Goal: Transaction & Acquisition: Purchase product/service

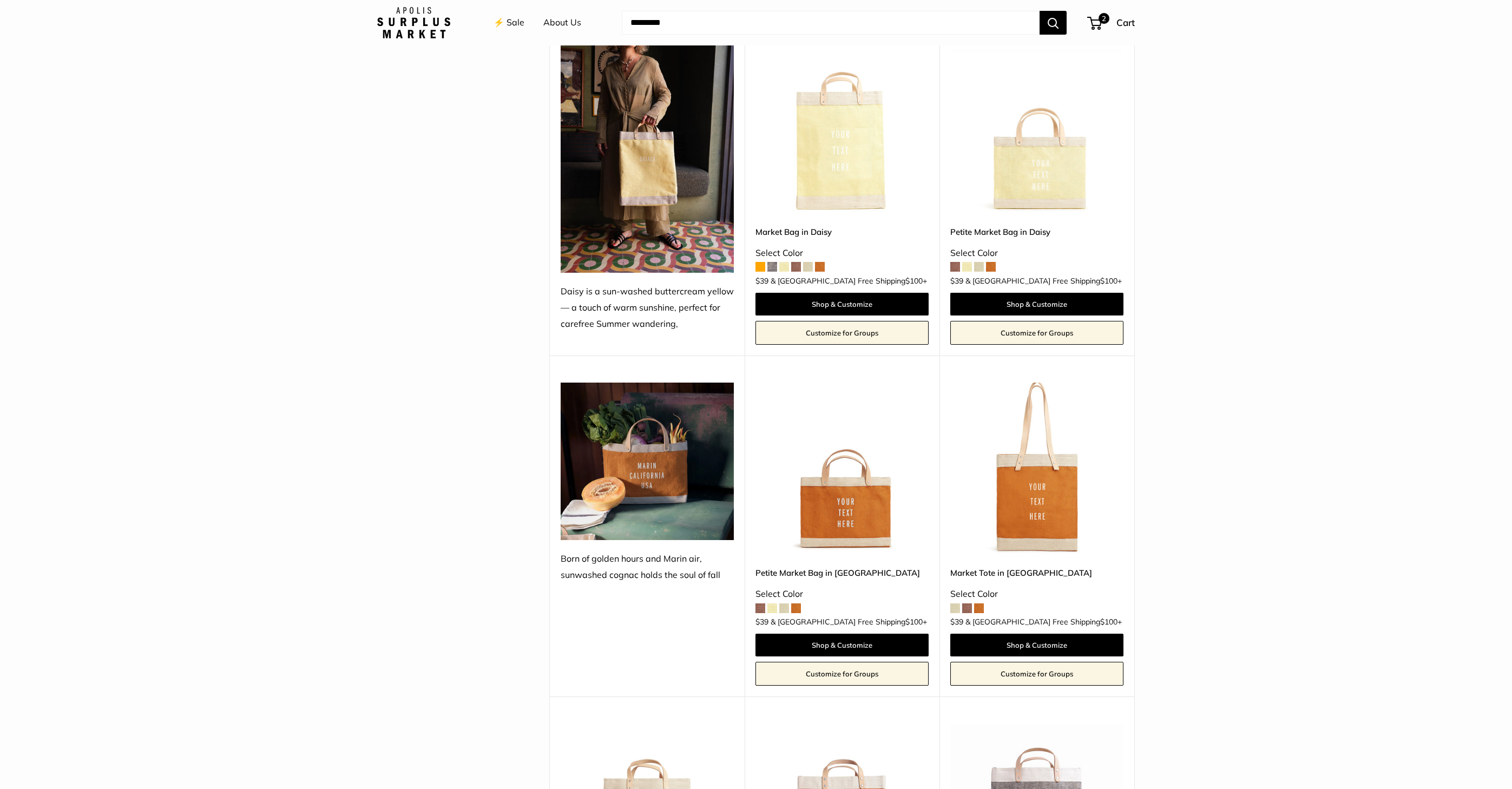
click at [508, 21] on link "⚡️ Sale" at bounding box center [508, 23] width 31 height 16
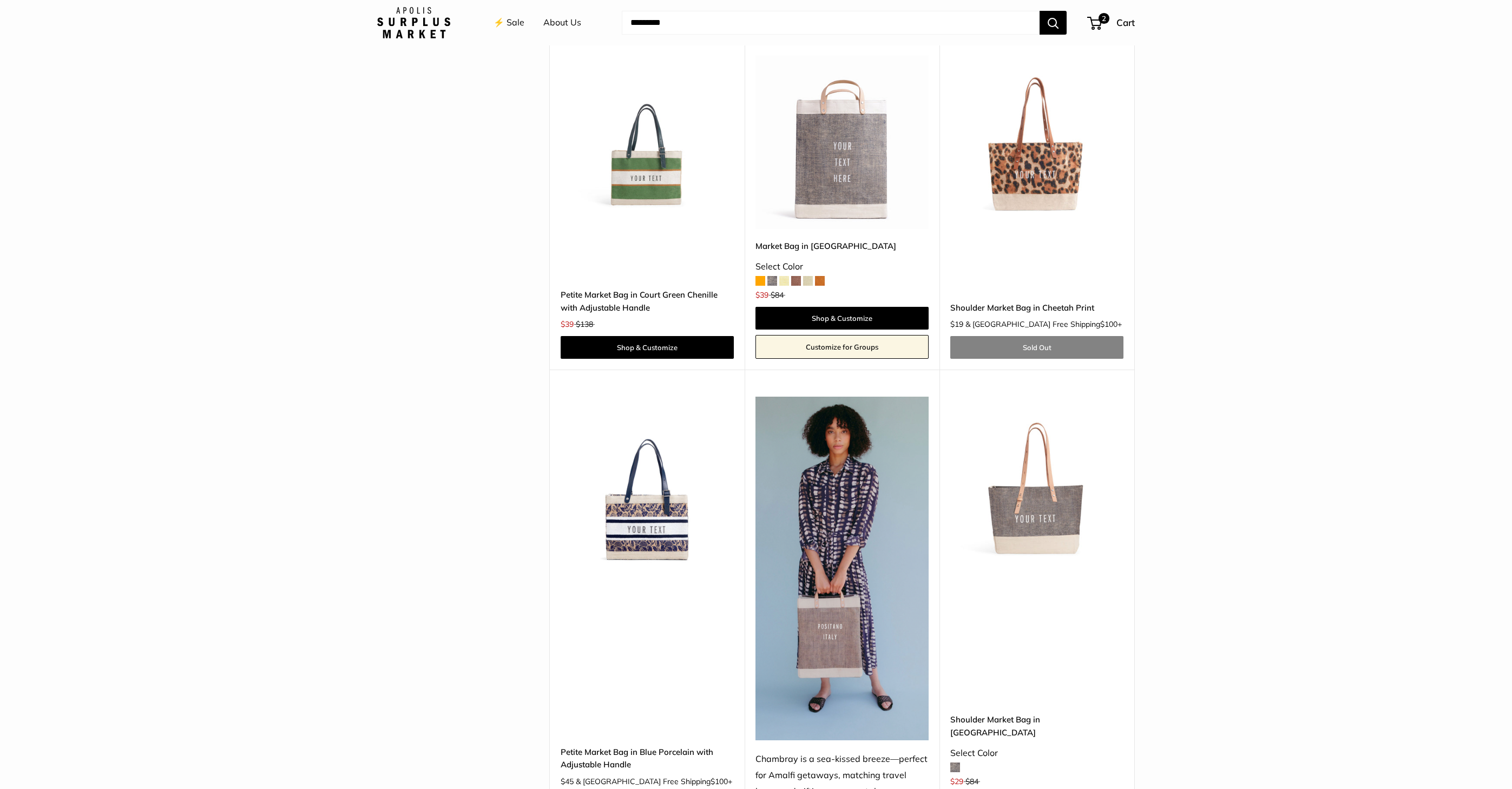
scroll to position [2522, 0]
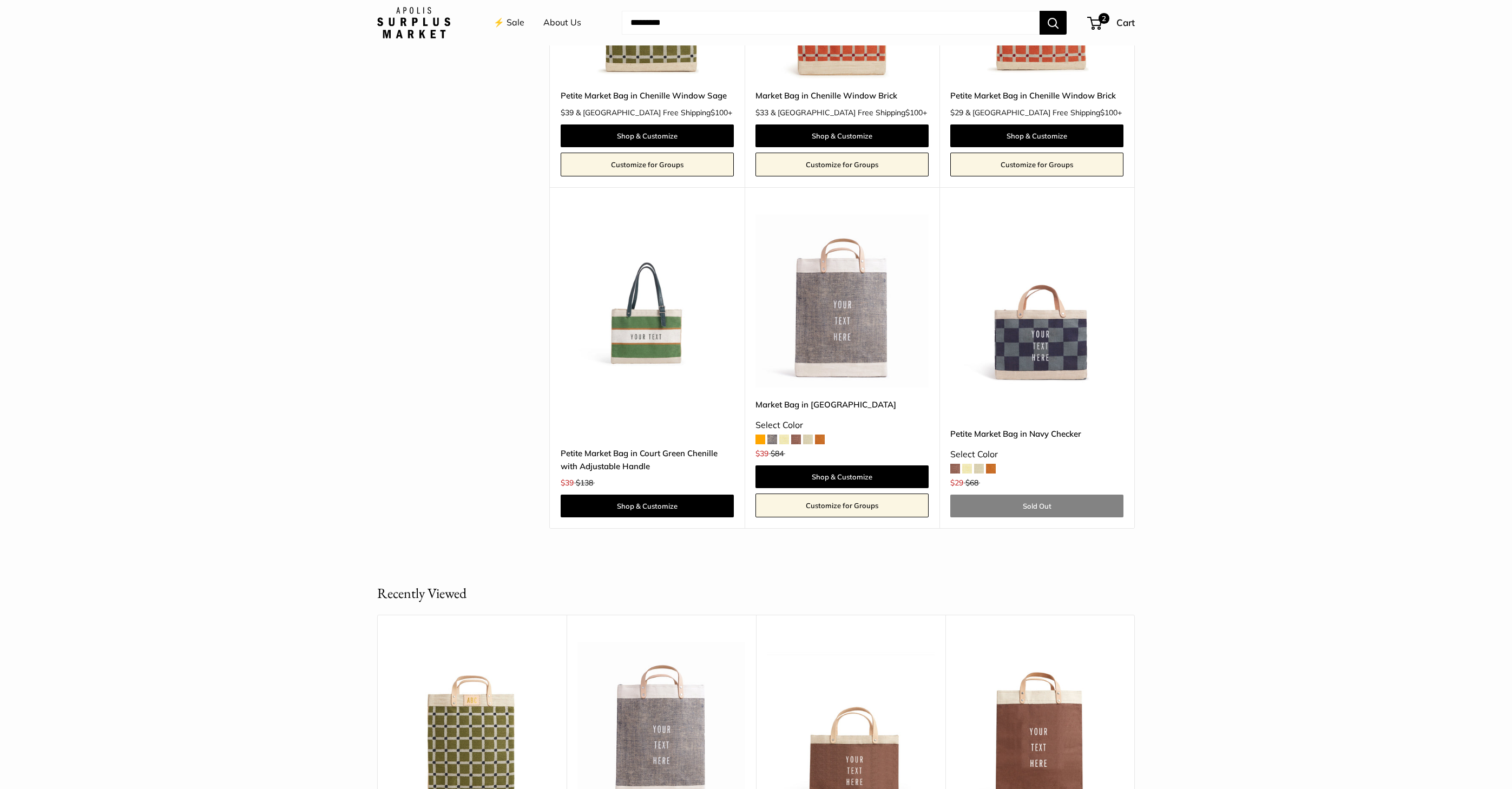
scroll to position [2366, 0]
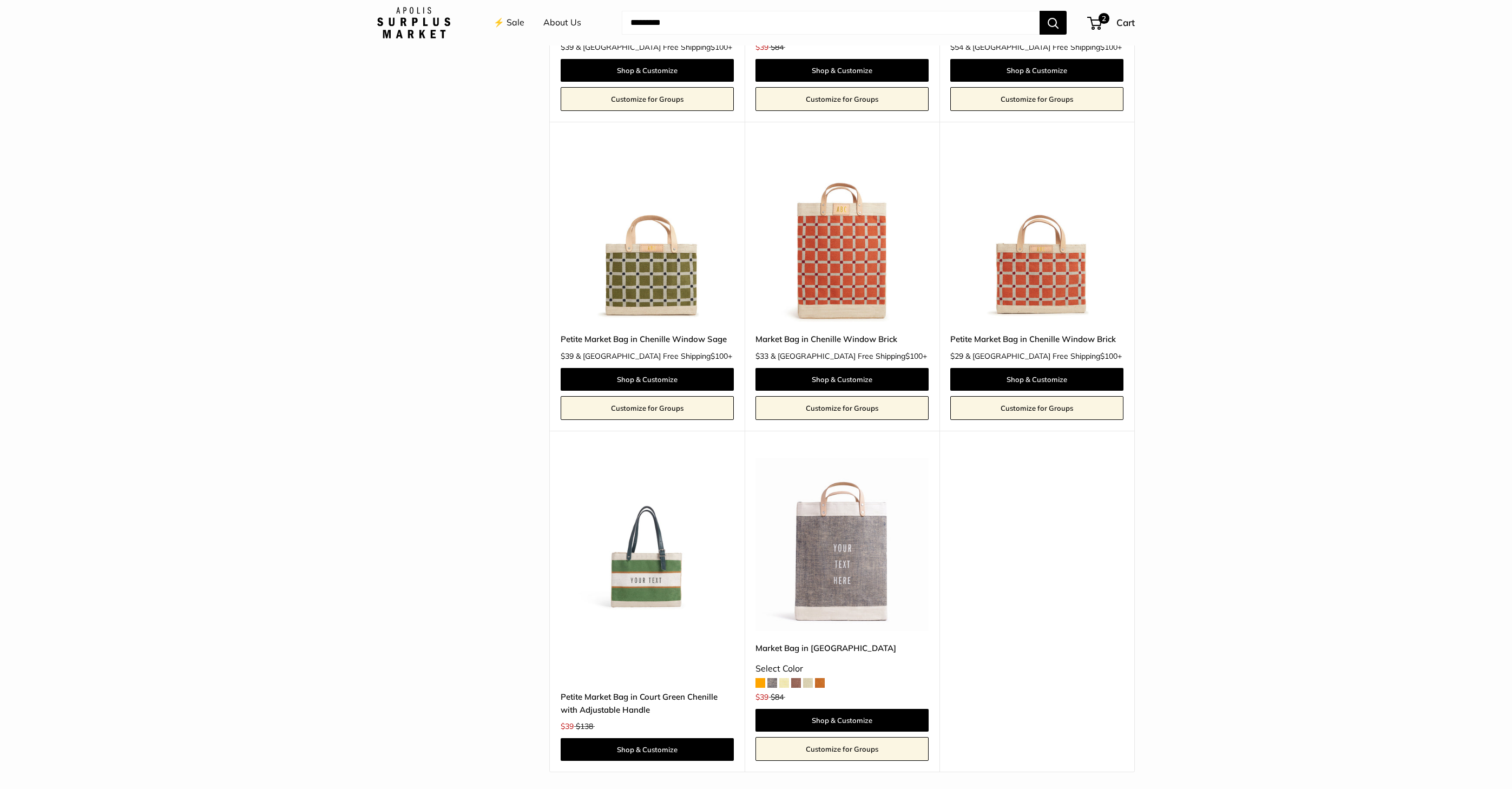
scroll to position [2112, 0]
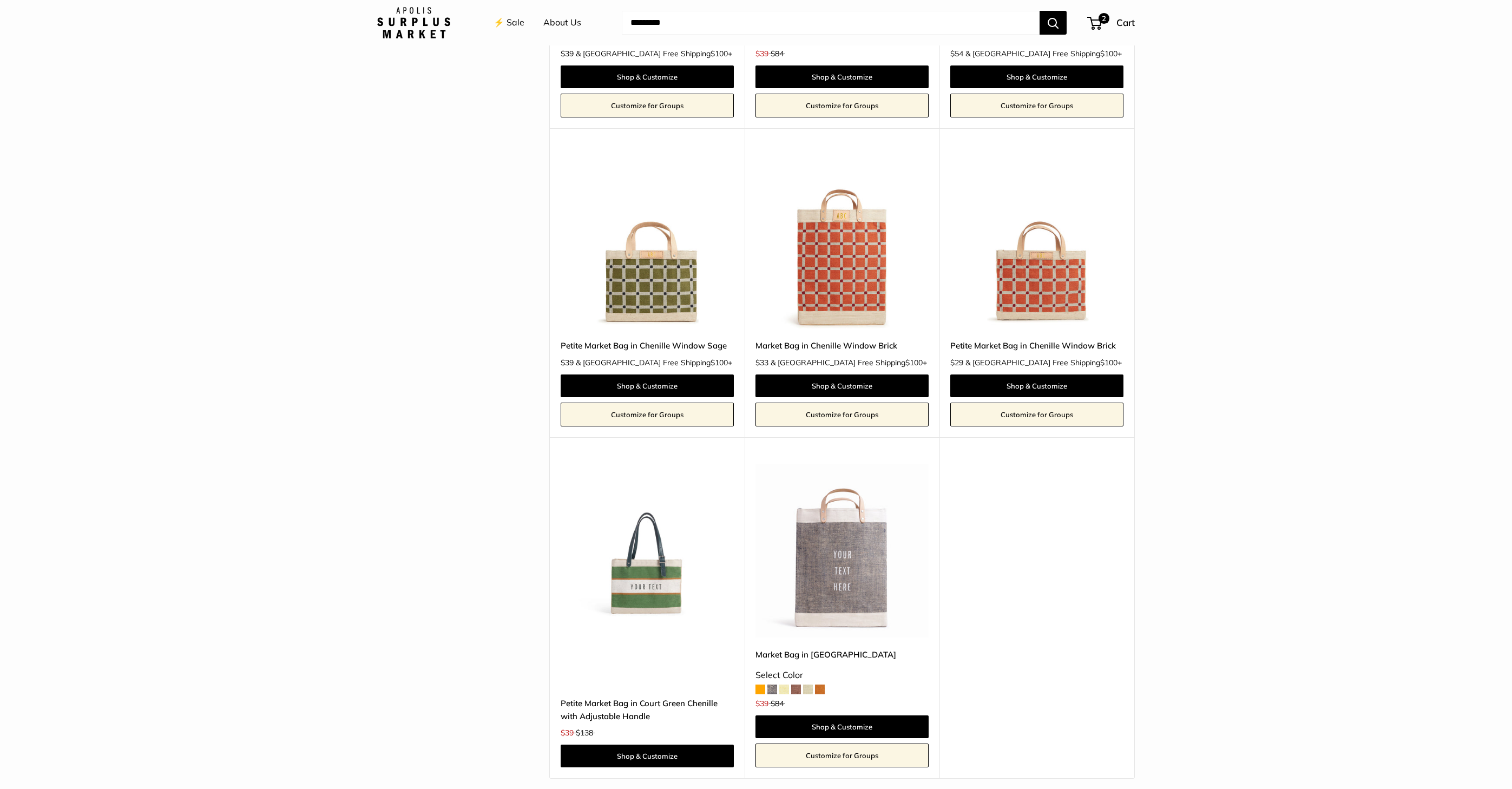
click at [0, 0] on img at bounding box center [0, 0] width 0 height 0
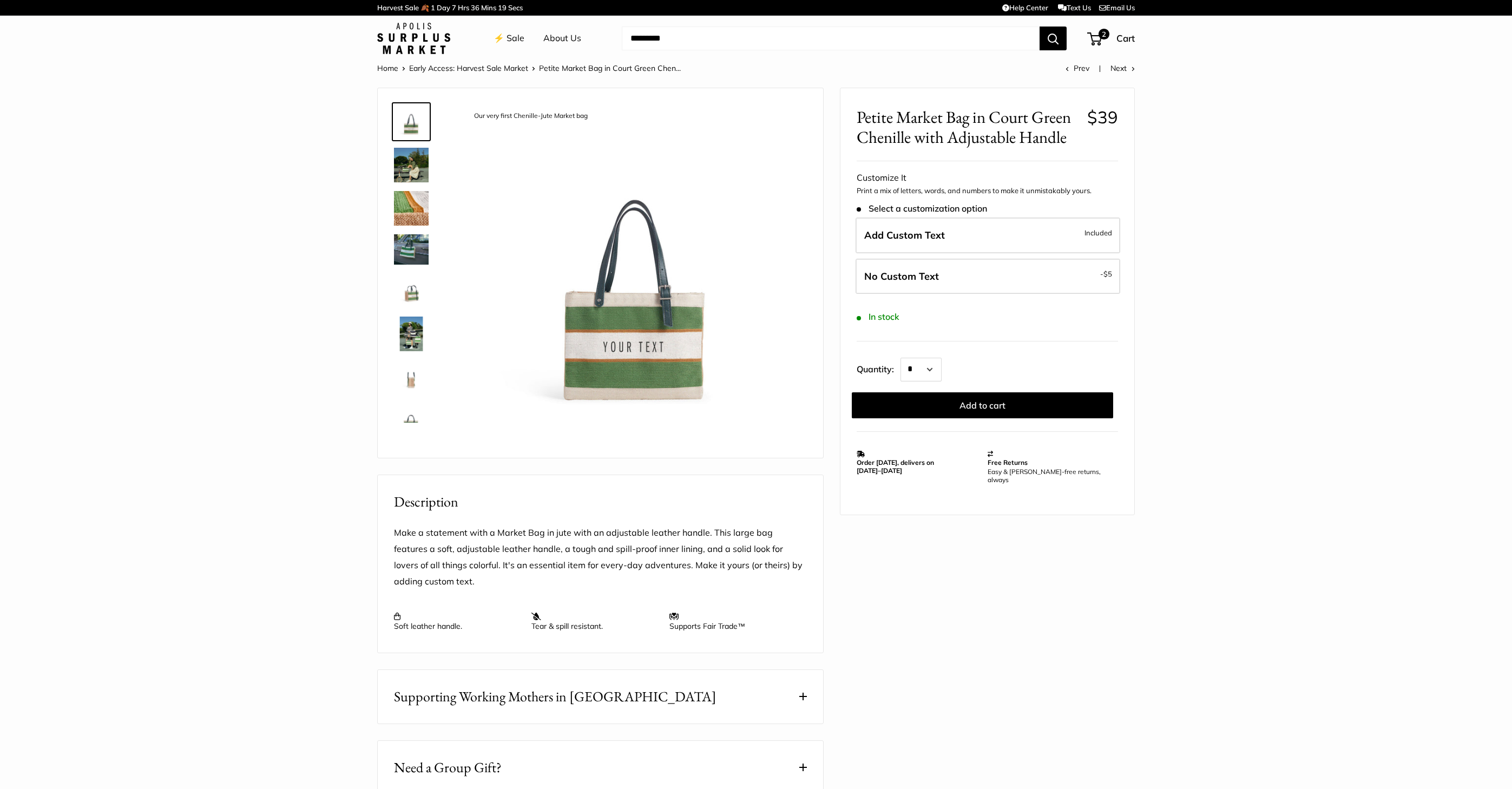
click at [507, 38] on link "⚡️ Sale" at bounding box center [508, 38] width 31 height 16
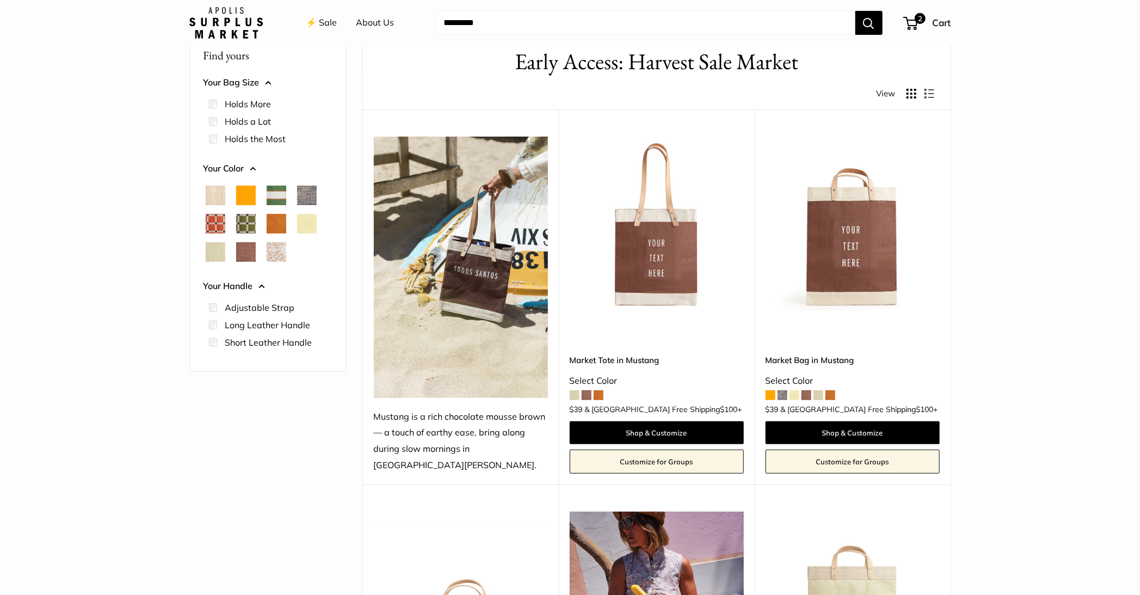
scroll to position [69, 0]
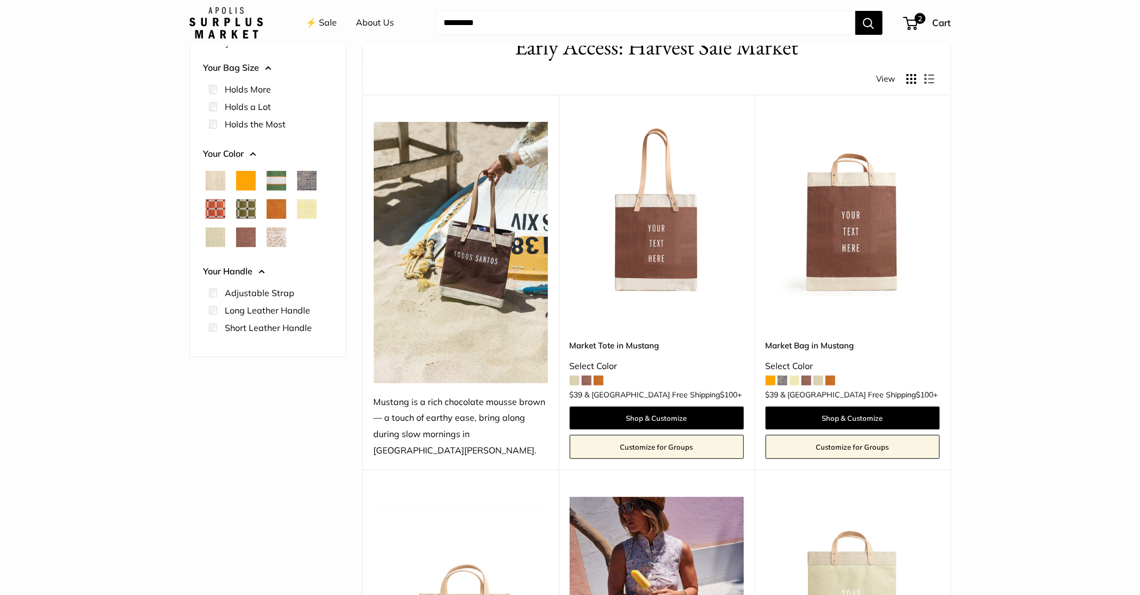
click at [0, 0] on img at bounding box center [0, 0] width 0 height 0
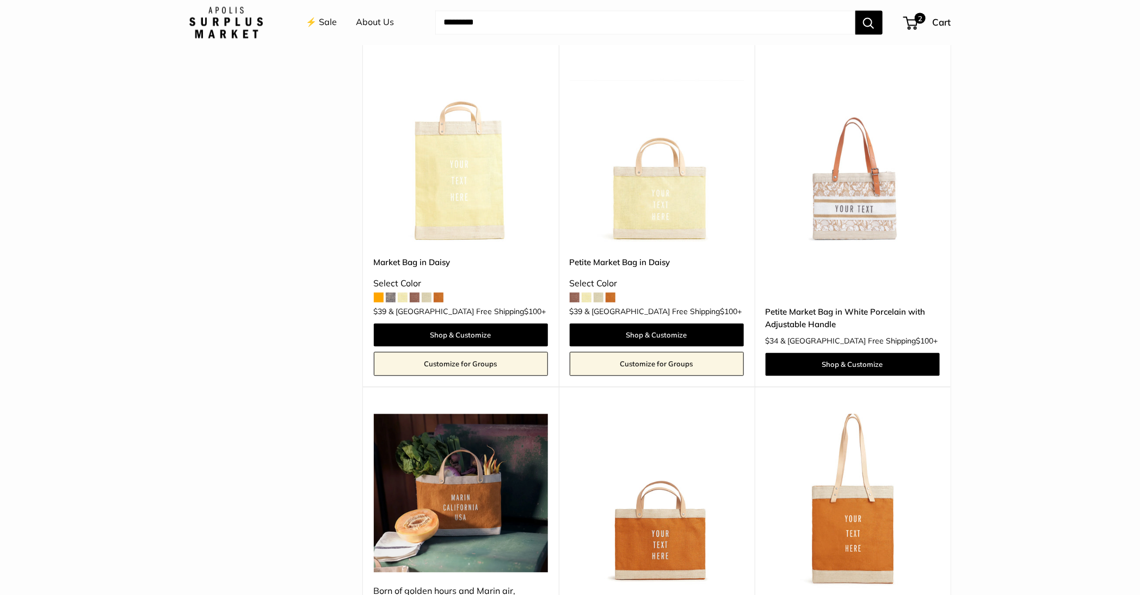
scroll to position [1117, 0]
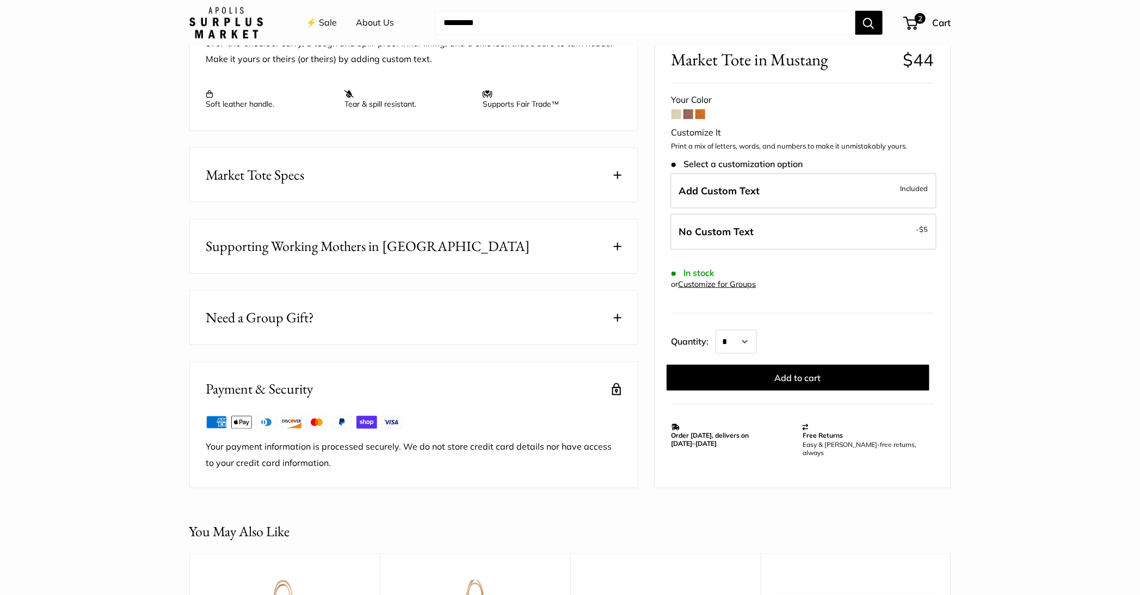
scroll to position [510, 0]
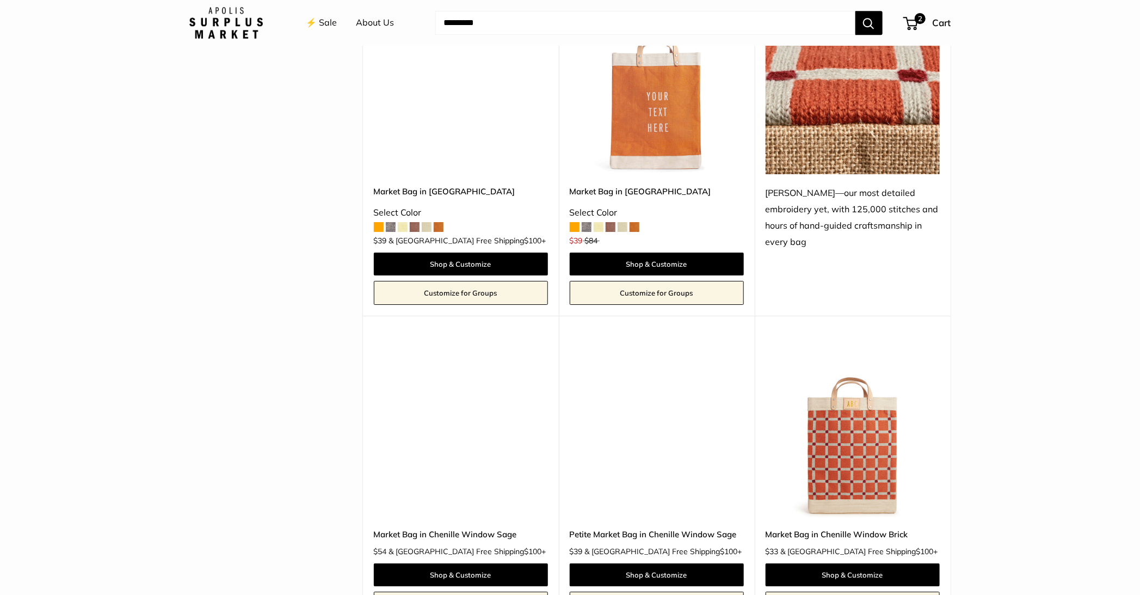
scroll to position [1951, 0]
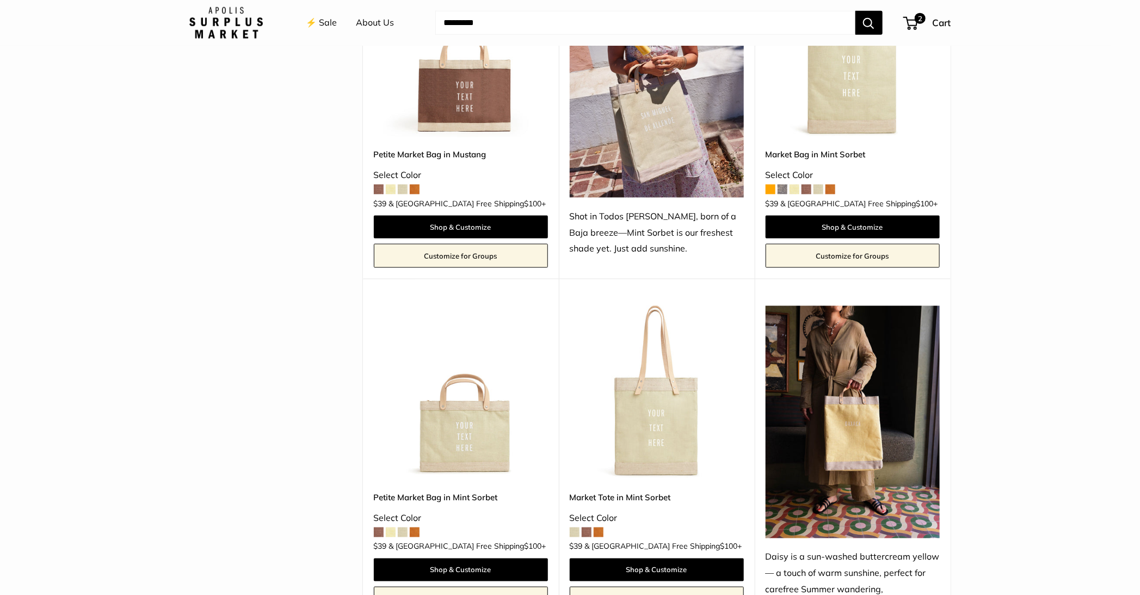
scroll to position [605, 0]
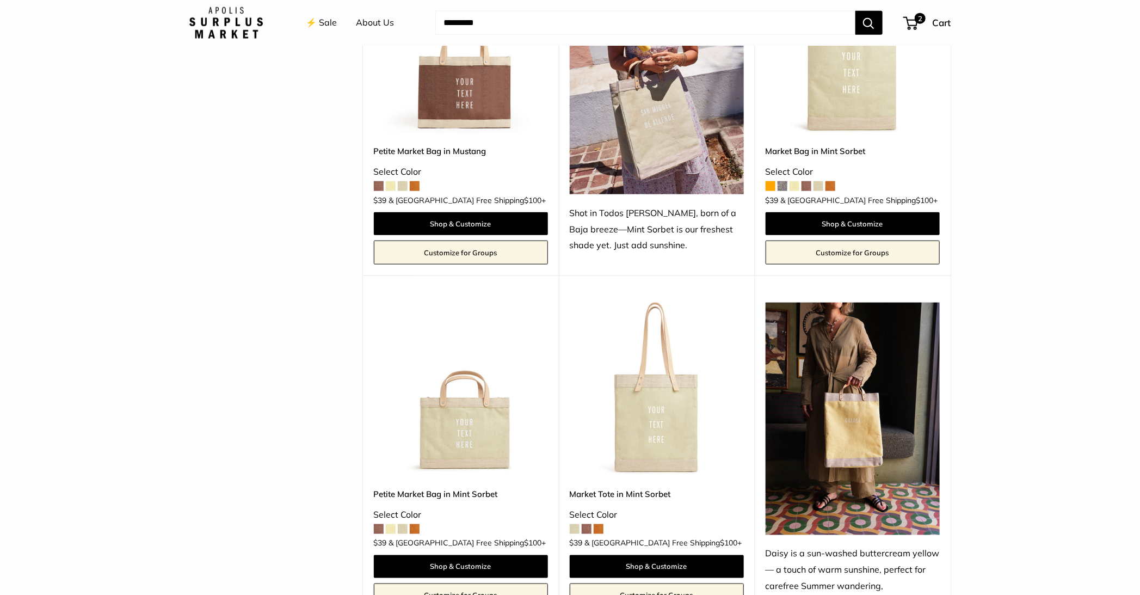
click at [0, 0] on img at bounding box center [0, 0] width 0 height 0
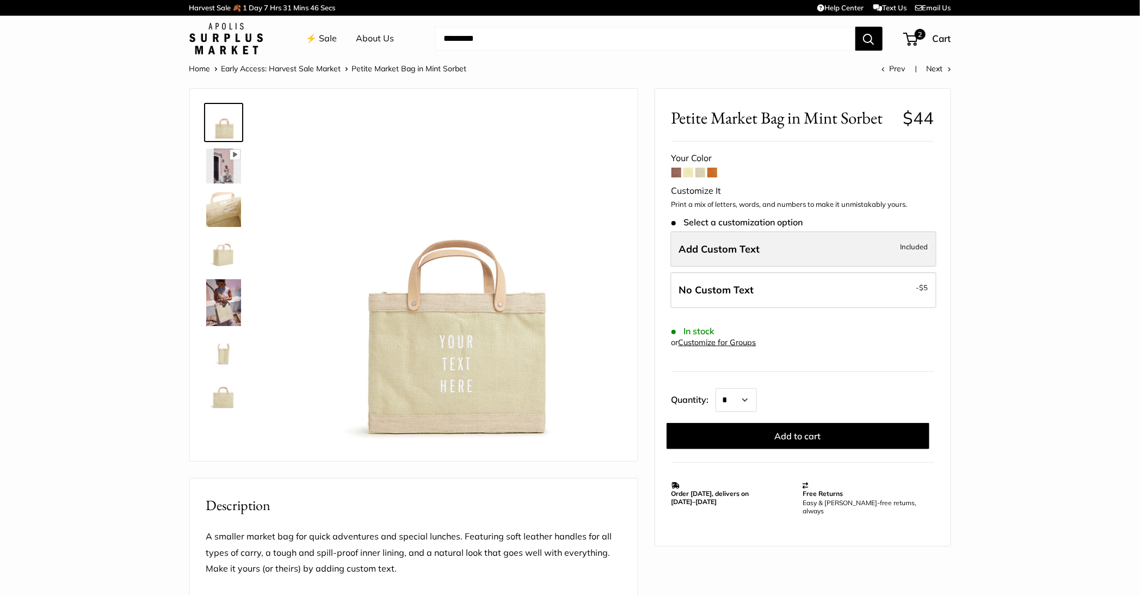
click at [760, 254] on label "Add Custom Text Included" at bounding box center [803, 249] width 266 height 36
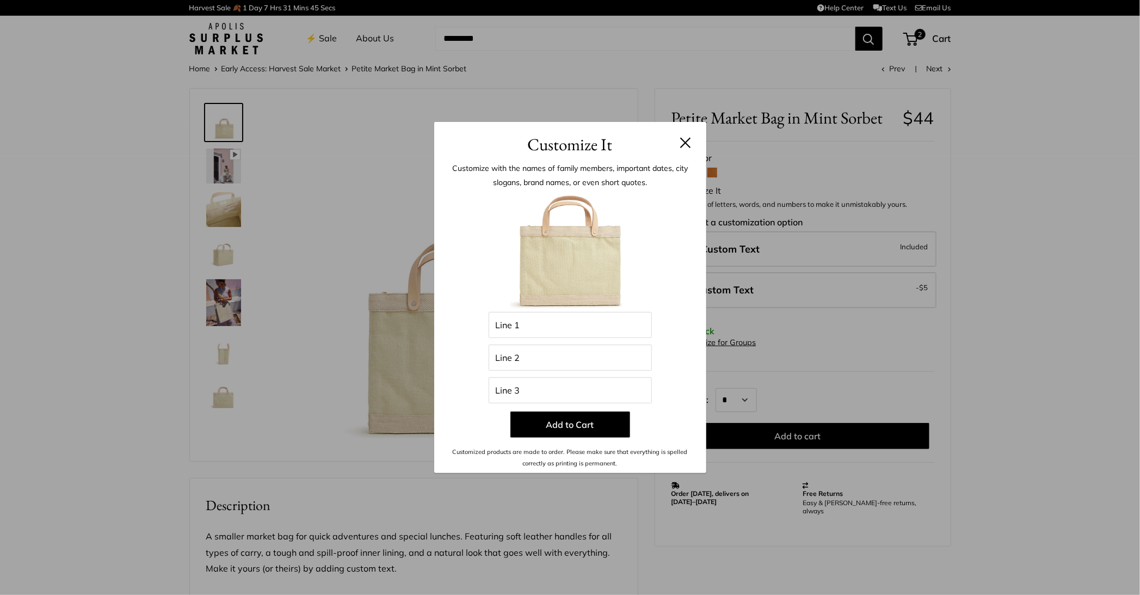
click at [581, 371] on div "Enter 39 letters Line 1 Line 2 Line 3 Add to Cart Customized products are made …" at bounding box center [569, 330] width 239 height 276
click at [579, 363] on input "Line 2" at bounding box center [569, 357] width 163 height 26
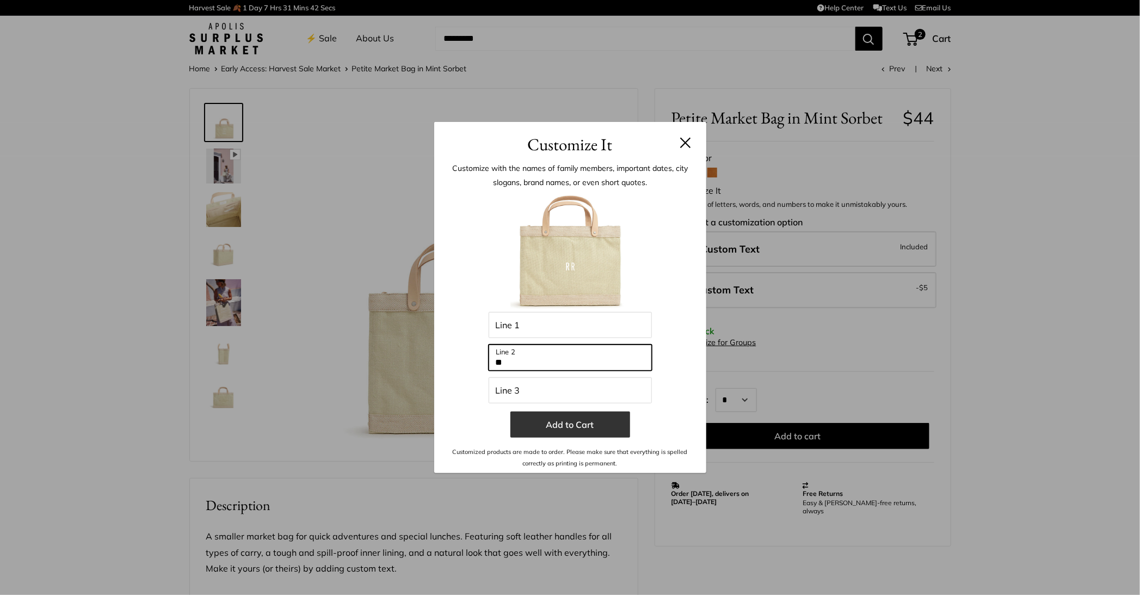
type input "**"
click at [573, 417] on button "Add to Cart" at bounding box center [570, 424] width 120 height 26
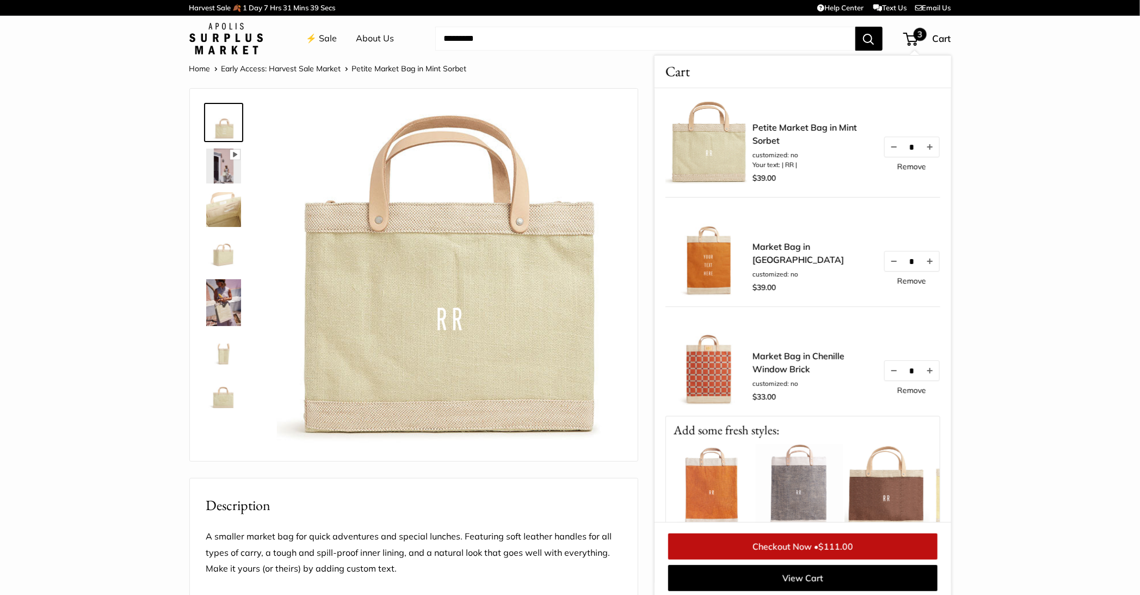
click at [1047, 156] on section "Home Early Access: Harvest Sale Market Petite Market Bag in Mint Sorbet Prev Ne…" at bounding box center [570, 529] width 1140 height 936
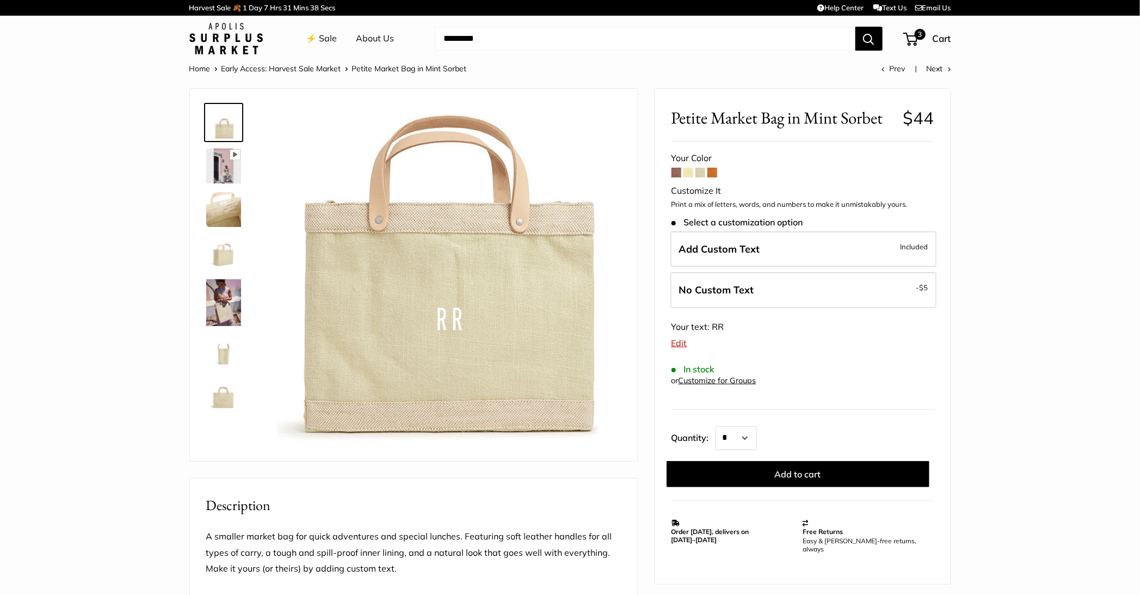
click at [692, 172] on span at bounding box center [688, 173] width 10 height 10
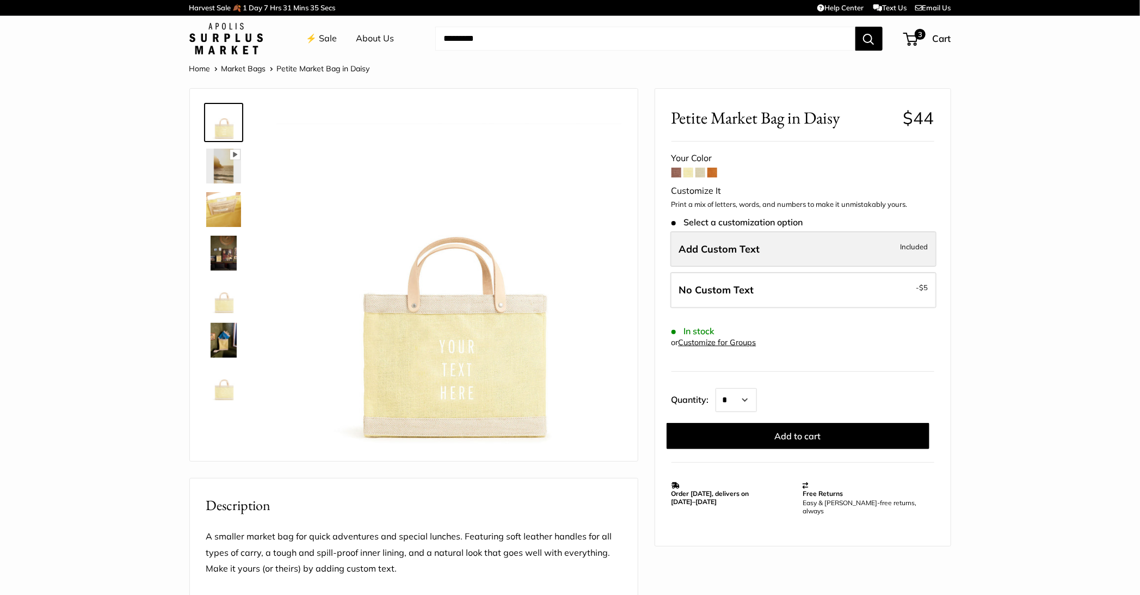
click at [721, 255] on label "Add Custom Text Included" at bounding box center [803, 249] width 266 height 36
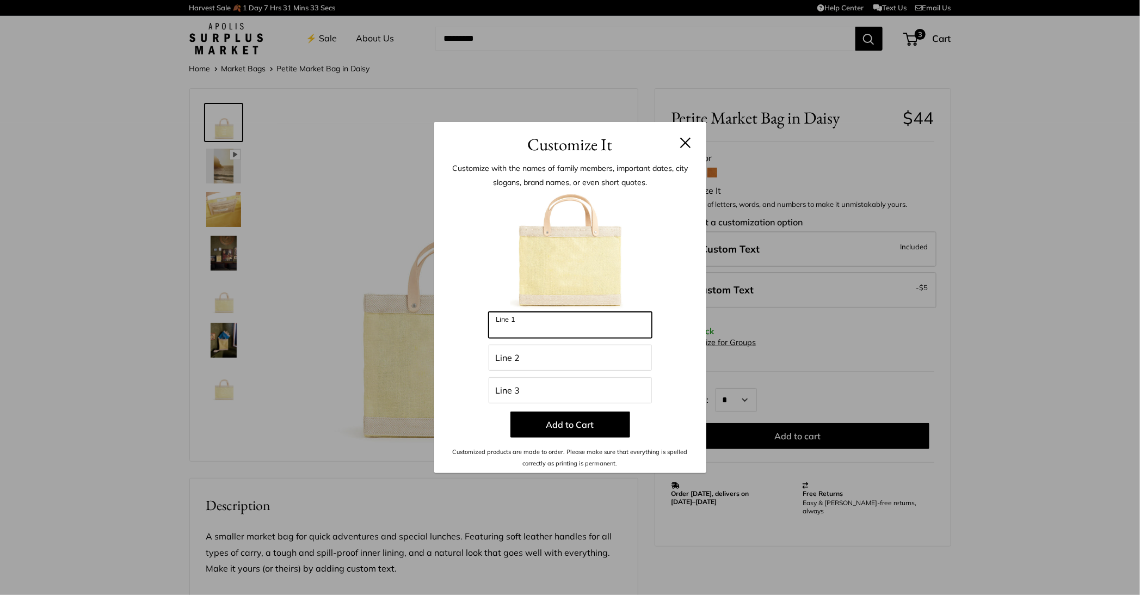
click at [583, 336] on input "Line 1" at bounding box center [569, 325] width 163 height 26
type input "**"
click at [573, 425] on button "Add to Cart" at bounding box center [570, 424] width 120 height 26
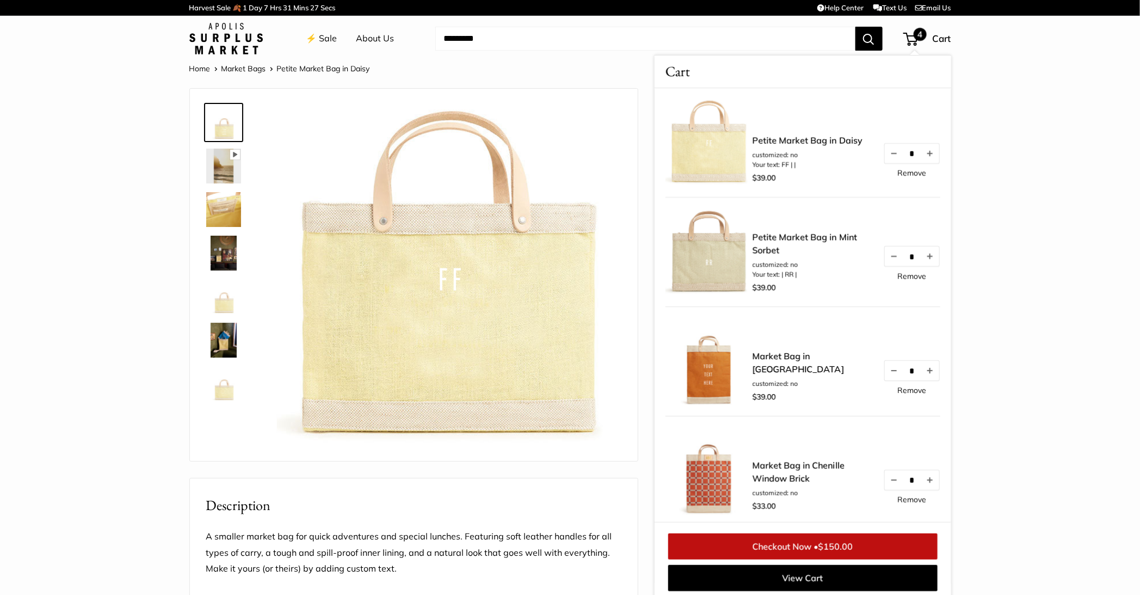
click at [826, 547] on span "$150.00" at bounding box center [835, 546] width 35 height 11
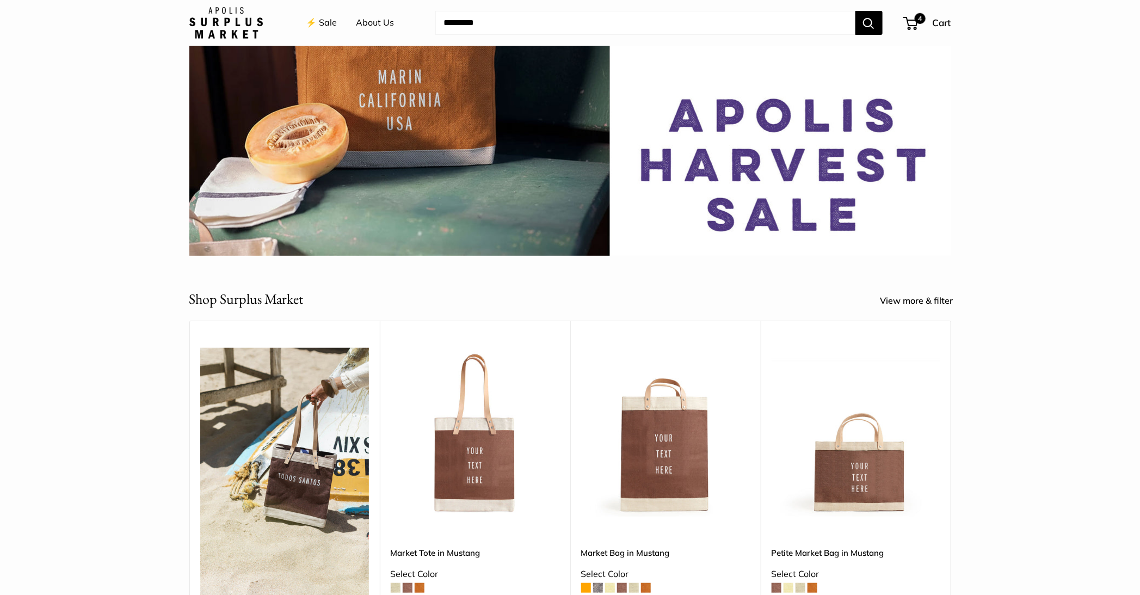
scroll to position [240, 0]
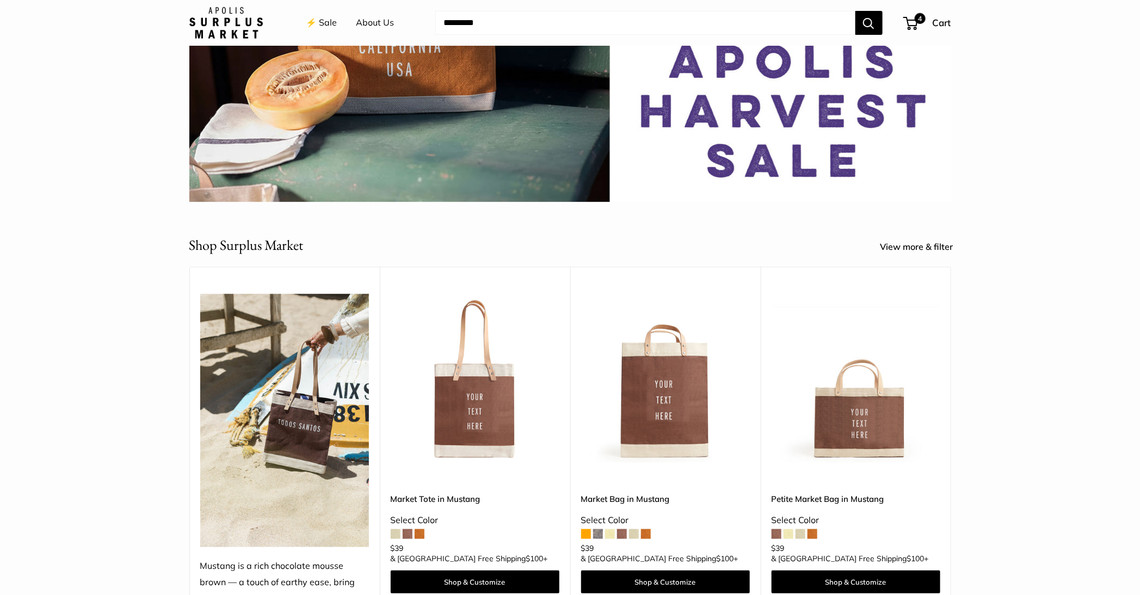
click at [0, 0] on img at bounding box center [0, 0] width 0 height 0
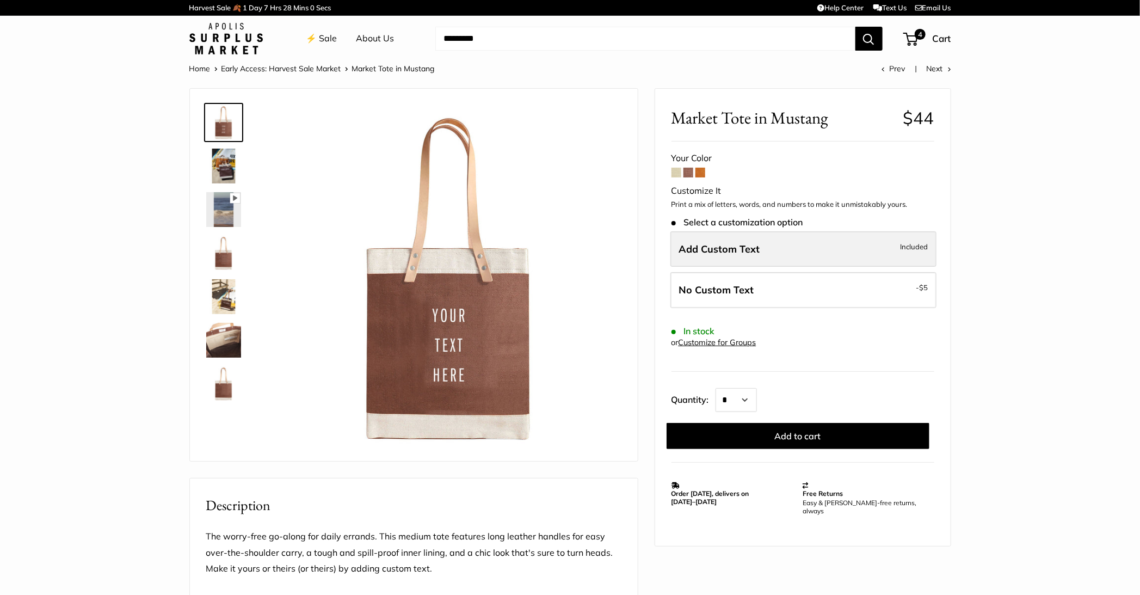
click at [734, 251] on span "Add Custom Text" at bounding box center [719, 249] width 81 height 13
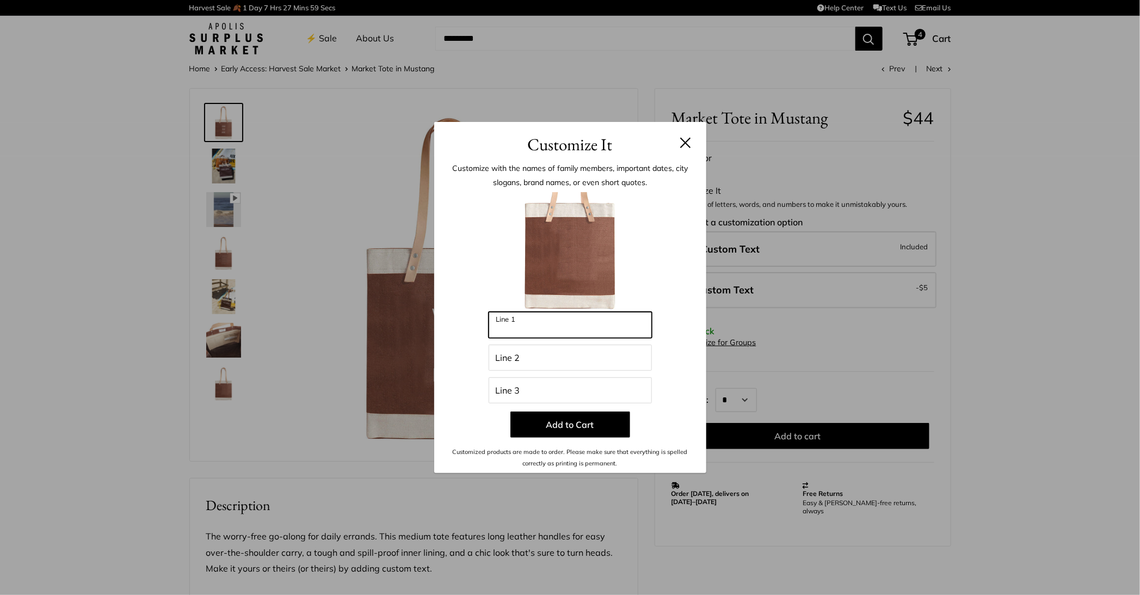
click at [595, 320] on input "Line 1" at bounding box center [569, 325] width 163 height 26
type input "***"
click at [571, 421] on button "Add to Cart" at bounding box center [570, 424] width 120 height 26
